Goal: Information Seeking & Learning: Find specific fact

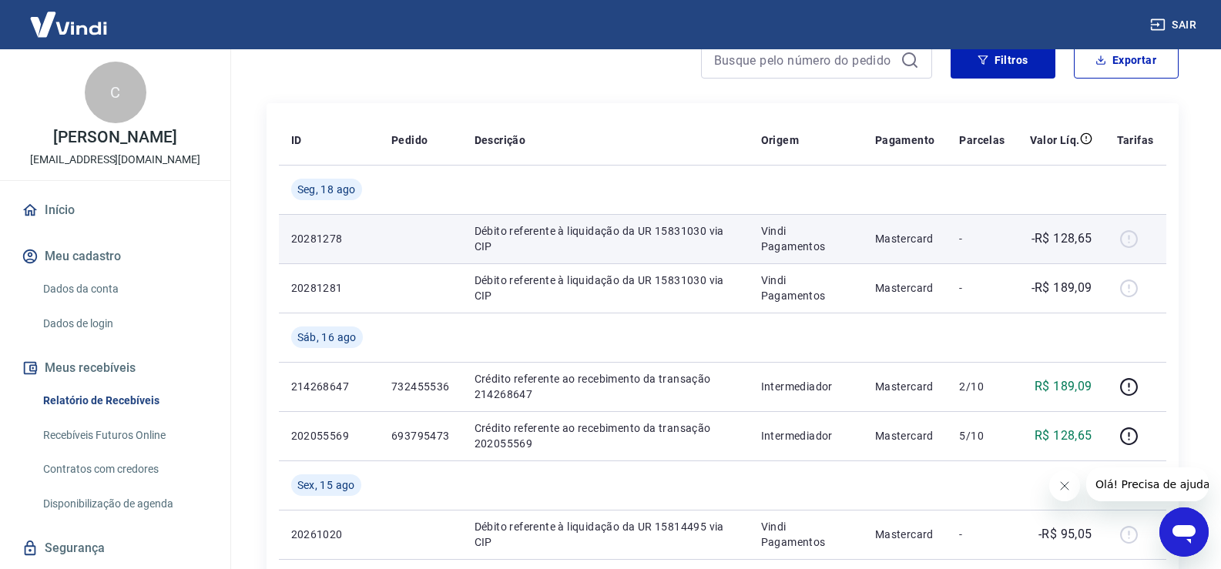
scroll to position [154, 0]
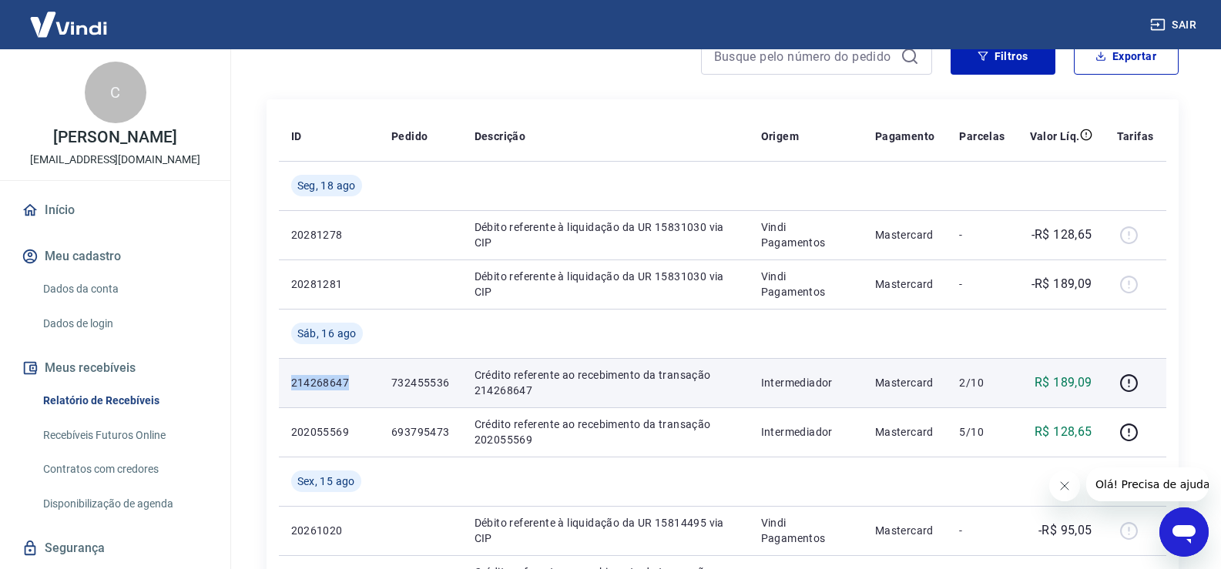
drag, startPoint x: 289, startPoint y: 384, endPoint x: 346, endPoint y: 388, distance: 57.1
click at [346, 388] on td "214268647" at bounding box center [329, 382] width 100 height 49
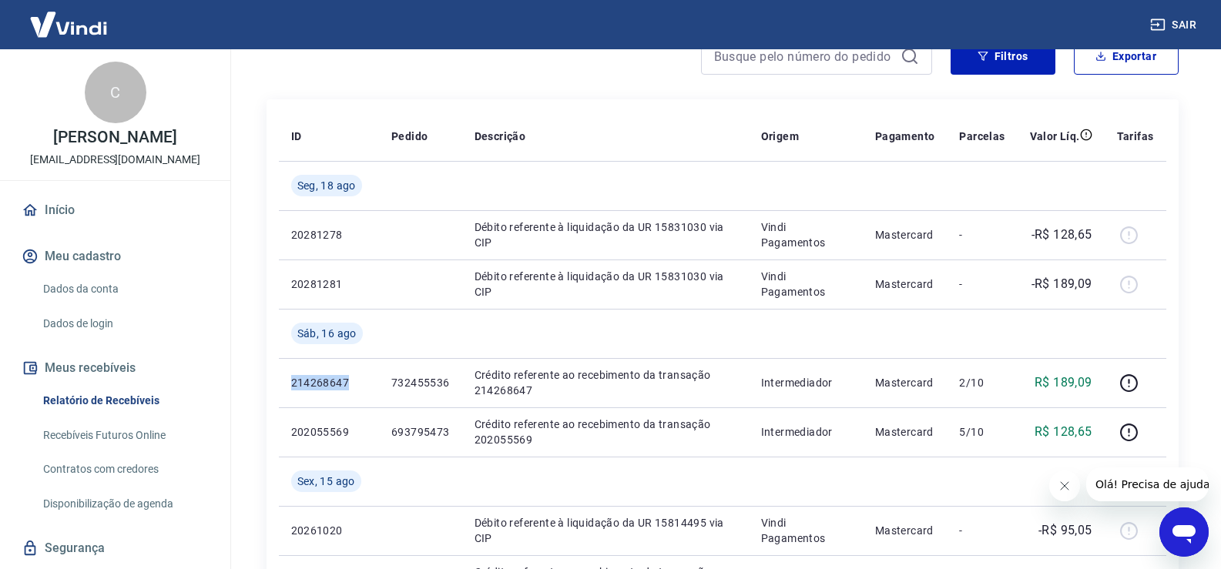
copy p "214268647"
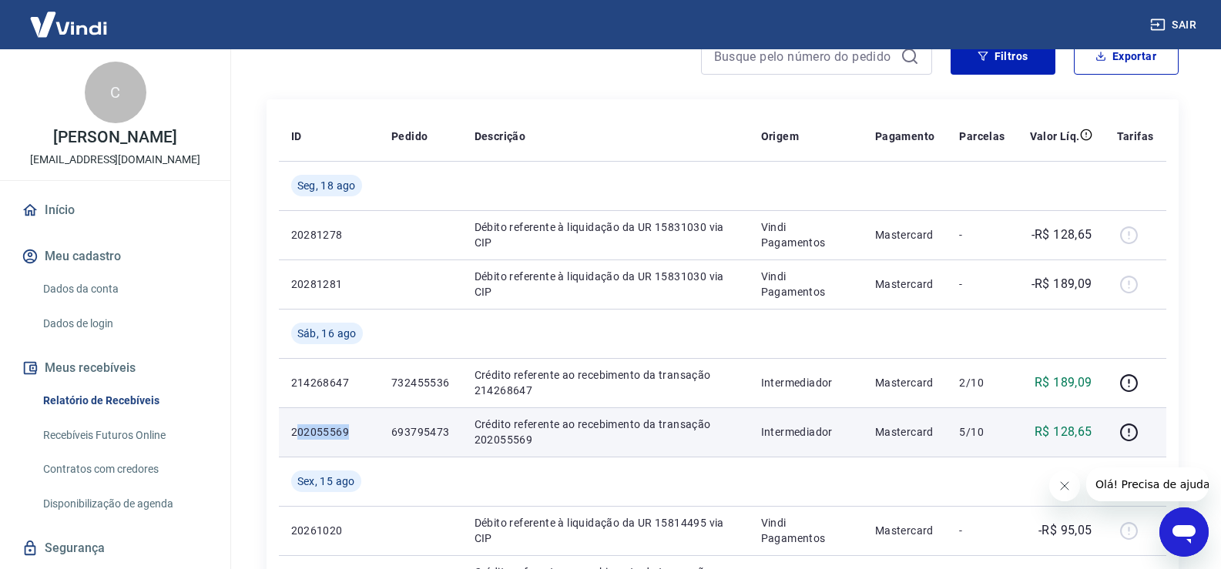
drag, startPoint x: 296, startPoint y: 428, endPoint x: 349, endPoint y: 431, distance: 53.2
click at [349, 431] on p "202055569" at bounding box center [328, 431] width 75 height 15
click at [321, 446] on td "202055569" at bounding box center [329, 431] width 100 height 49
drag, startPoint x: 293, startPoint y: 431, endPoint x: 388, endPoint y: 422, distance: 95.2
click at [388, 422] on tr "202055569 693795473 Crédito referente ao recebimento da transação 202055569 Int…" at bounding box center [722, 431] width 887 height 49
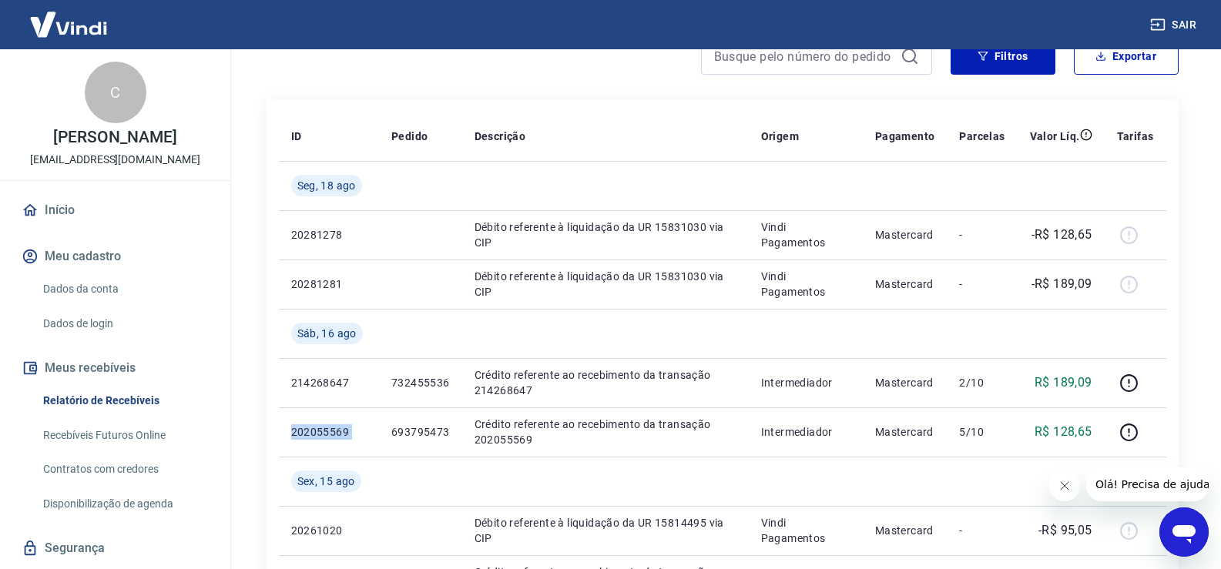
copy p "202055569"
